Goal: Task Accomplishment & Management: Use online tool/utility

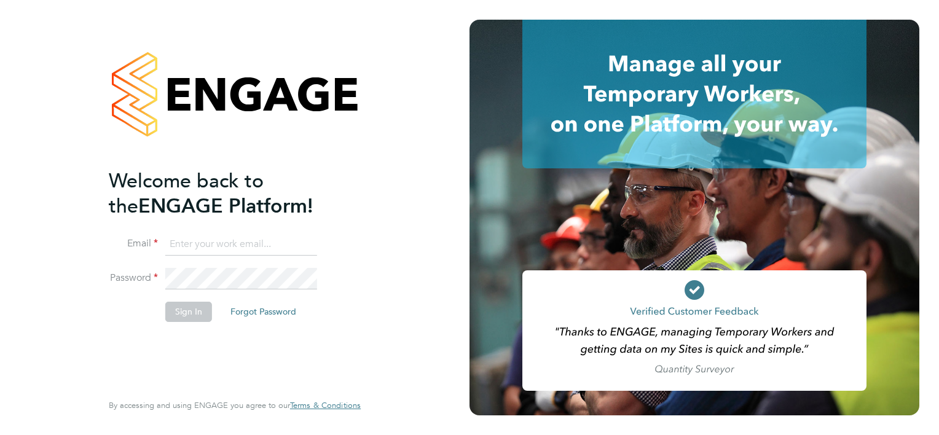
type input "[PERSON_NAME][EMAIL_ADDRESS][PERSON_NAME][DOMAIN_NAME]"
click at [186, 313] on button "Sign In" at bounding box center [188, 312] width 47 height 20
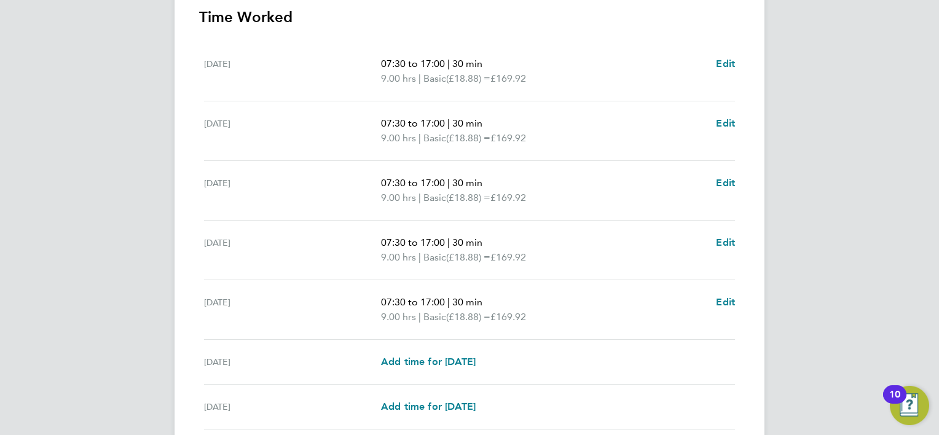
scroll to position [461, 0]
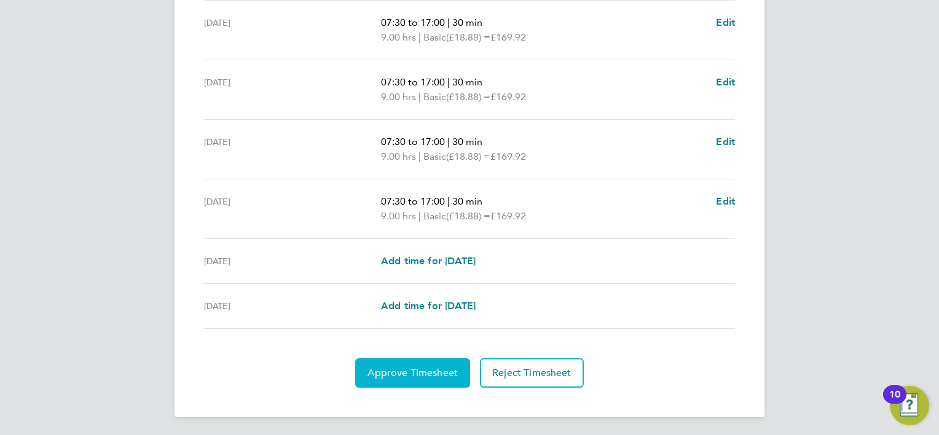
click at [422, 369] on span "Approve Timesheet" at bounding box center [412, 373] width 90 height 12
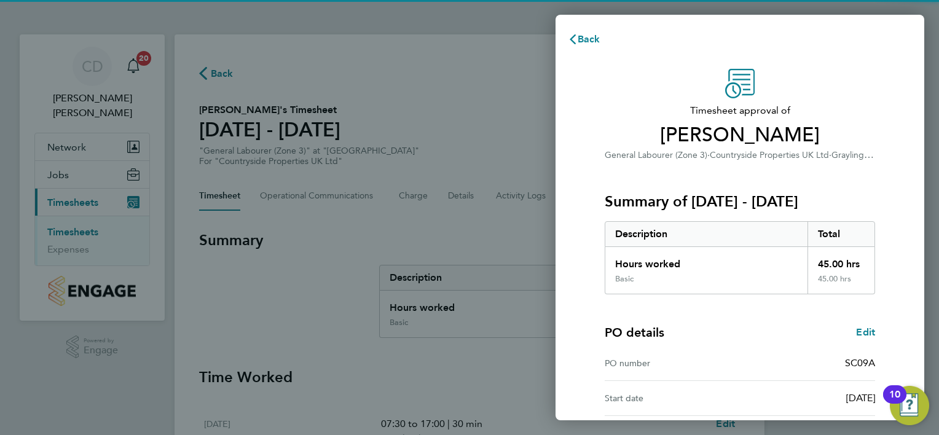
scroll to position [118, 0]
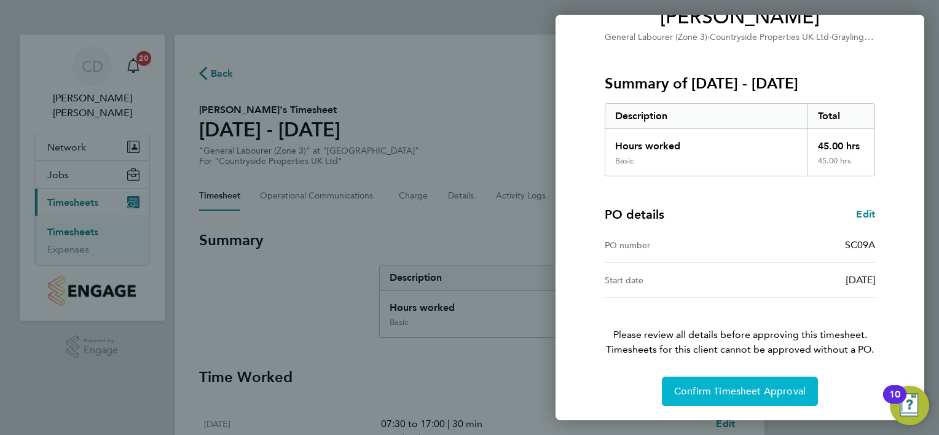
click at [718, 393] on span "Confirm Timesheet Approval" at bounding box center [740, 391] width 132 height 12
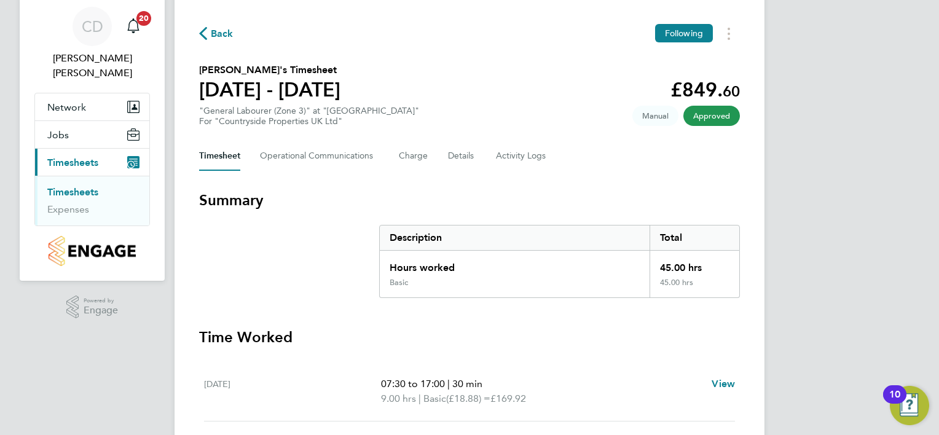
scroll to position [61, 0]
